Goal: Use online tool/utility: Utilize a website feature to perform a specific function

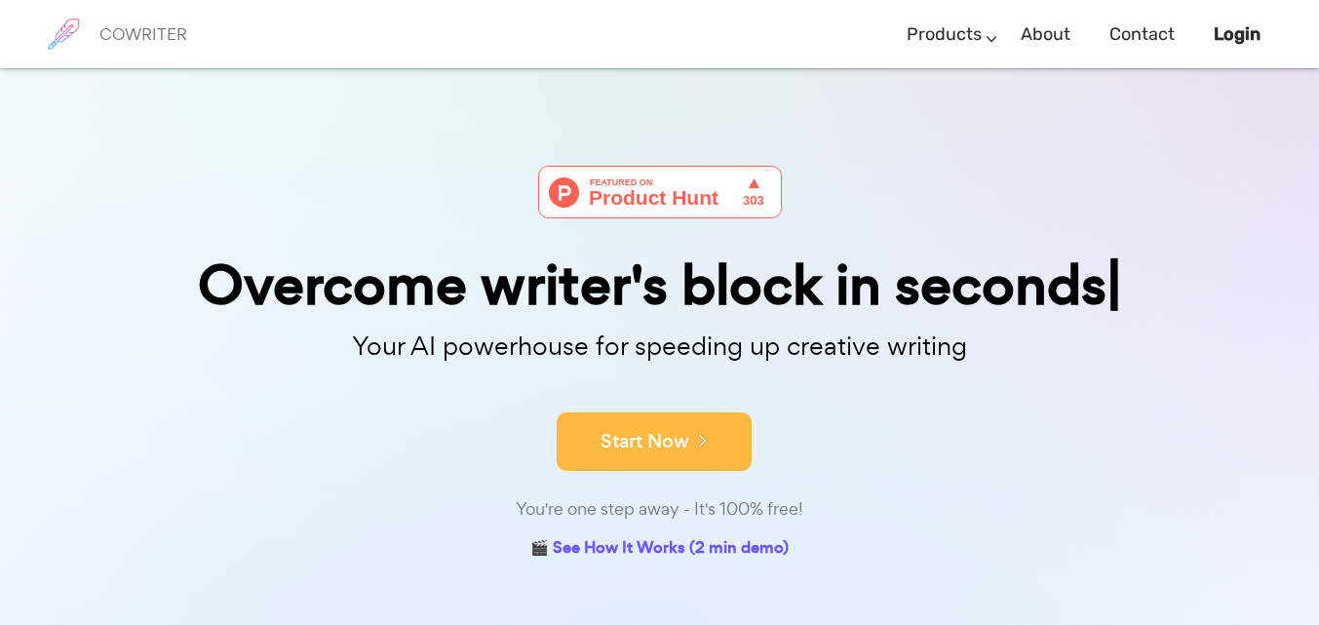
click at [649, 440] on button "Start Now" at bounding box center [654, 441] width 195 height 59
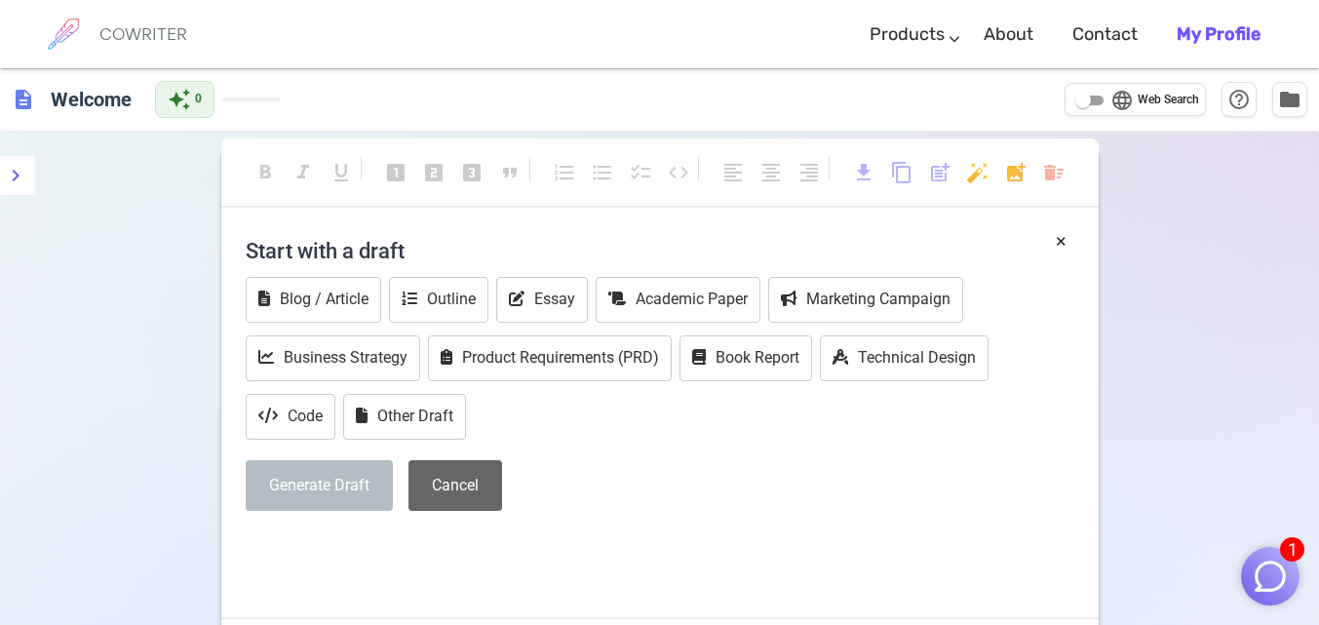
click at [466, 476] on button "Cancel" at bounding box center [456, 486] width 94 height 52
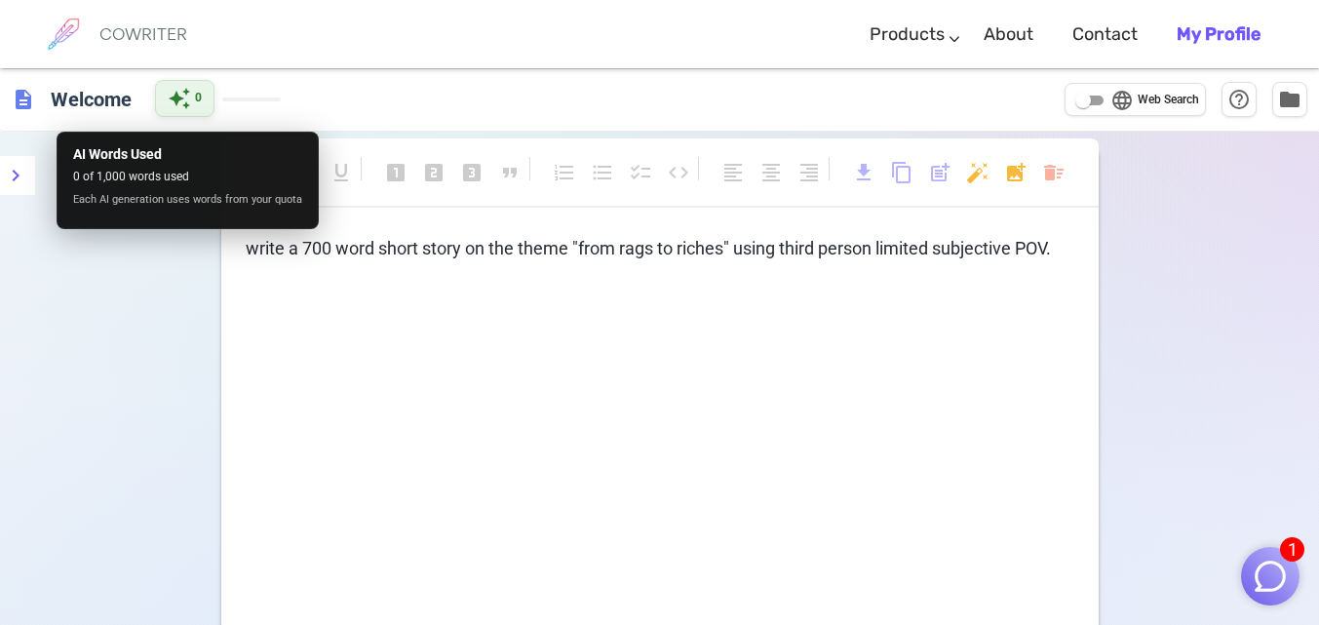
click at [174, 100] on span "auto_awesome" at bounding box center [179, 98] width 23 height 23
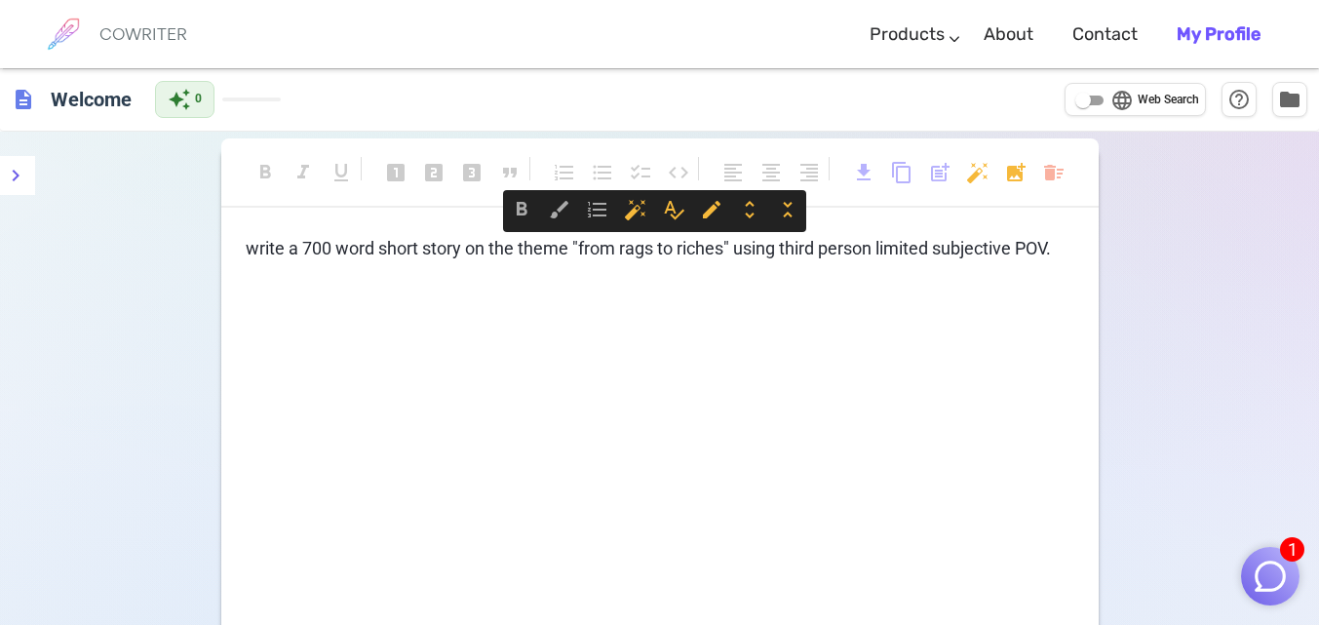
drag, startPoint x: 251, startPoint y: 246, endPoint x: 1067, endPoint y: 245, distance: 816.1
click at [1067, 245] on p "write a 700 word short story on the theme "from rags to riches" using third per…" at bounding box center [660, 249] width 829 height 28
copy span "write a 700 word short story on the theme "from rags to riches" using third per…"
